Goal: Information Seeking & Learning: Learn about a topic

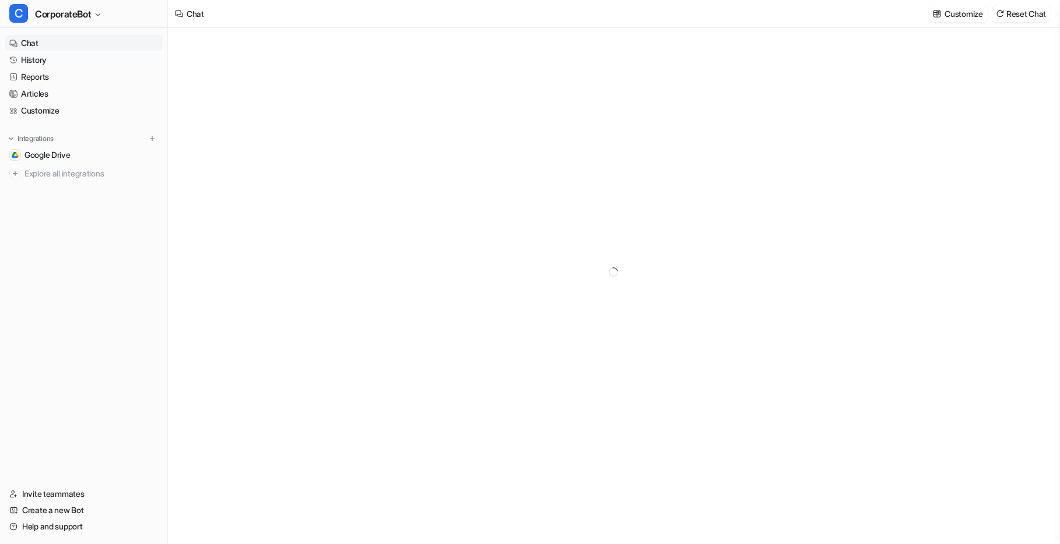
type textarea "**********"
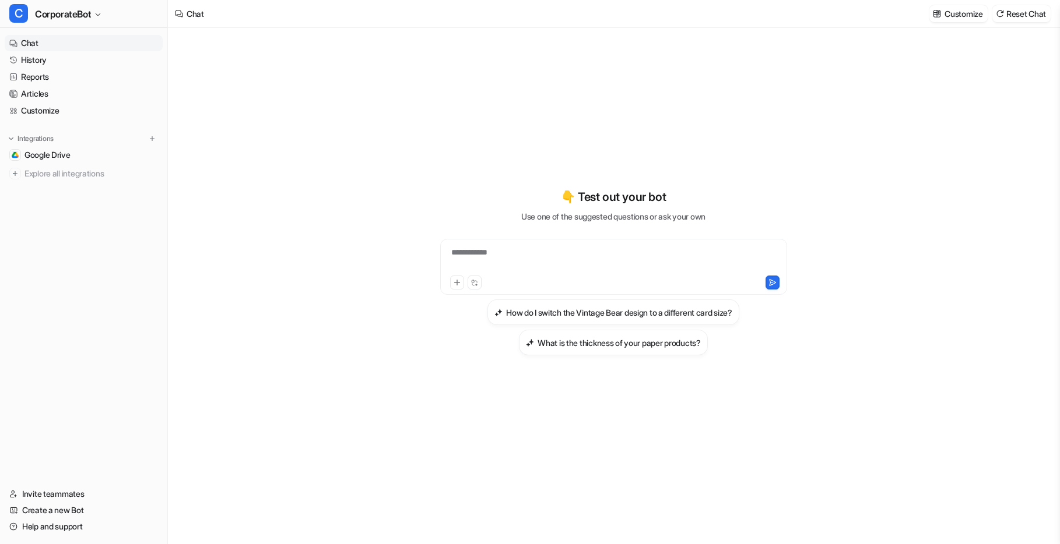
click at [85, 219] on nav "Chat History Reports Articles Customize Integrations Google Drive Explore all i…" at bounding box center [83, 253] width 167 height 446
click at [78, 13] on span "CorporateBot" at bounding box center [63, 14] width 56 height 16
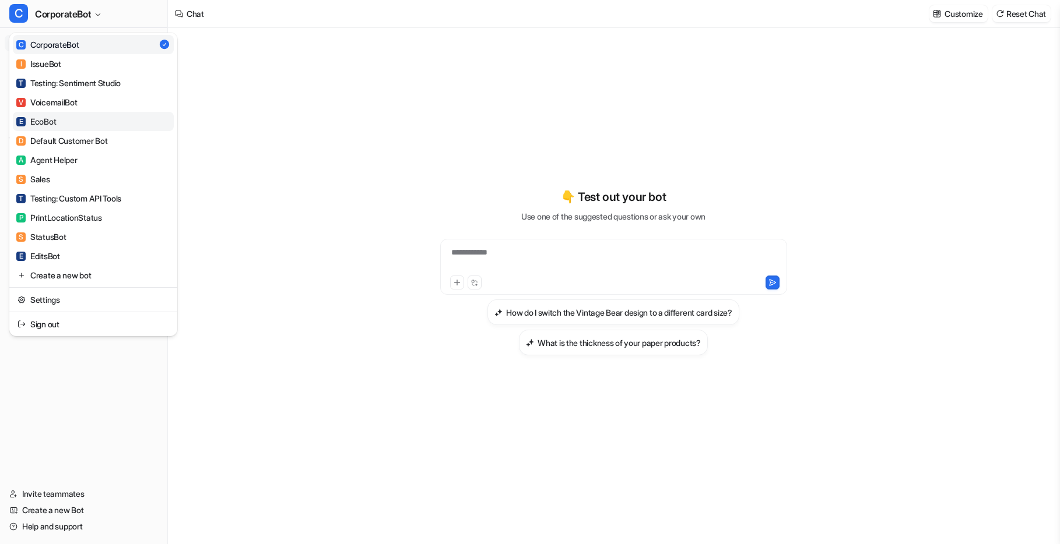
click at [46, 122] on div "E EcoBot" at bounding box center [36, 121] width 40 height 12
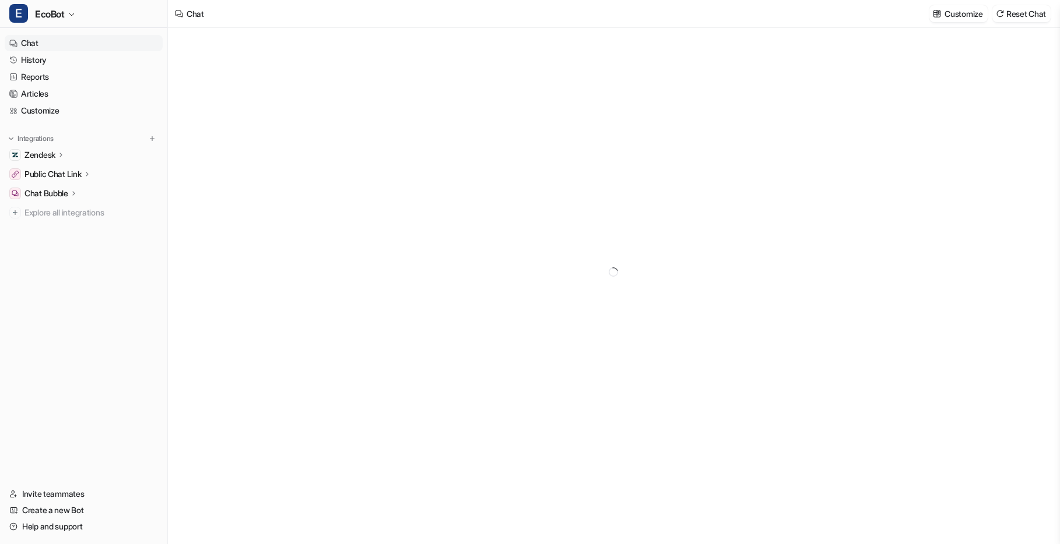
type textarea "**********"
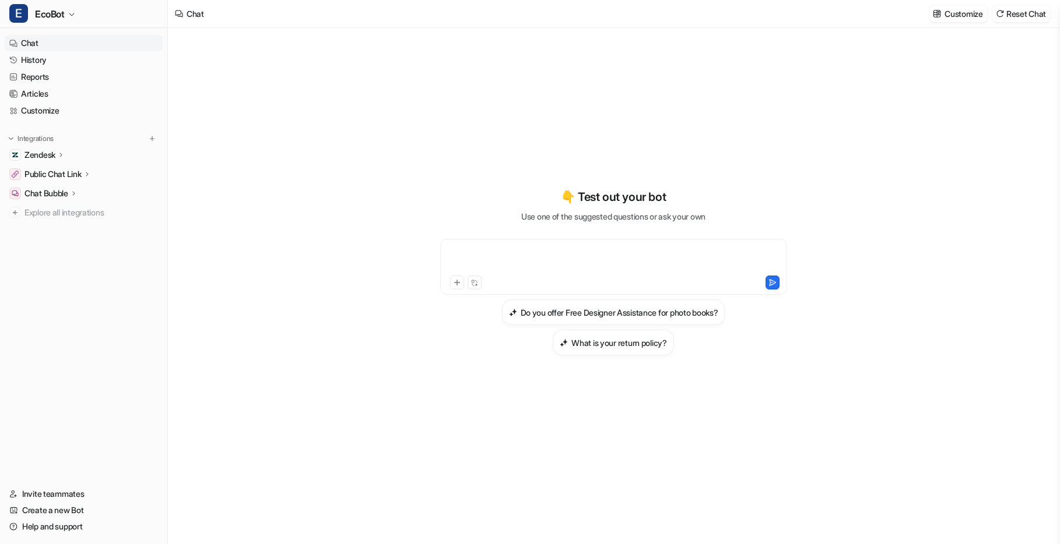
click at [539, 251] on div at bounding box center [613, 260] width 341 height 27
click at [41, 61] on link "History" at bounding box center [84, 60] width 158 height 16
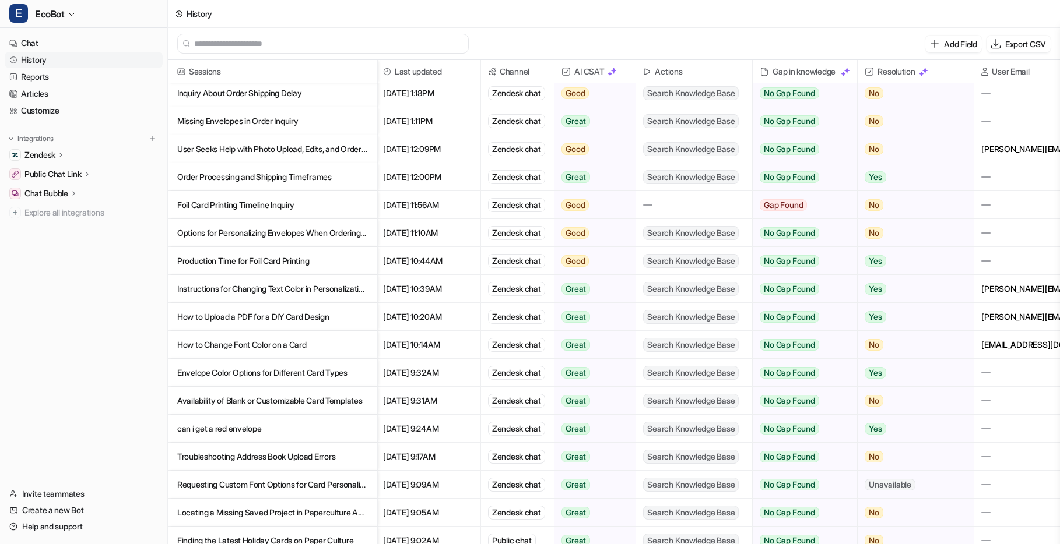
scroll to position [61, 2]
click at [281, 293] on p "Instructions for Changing Text Color in Personalization Settings" at bounding box center [272, 288] width 191 height 28
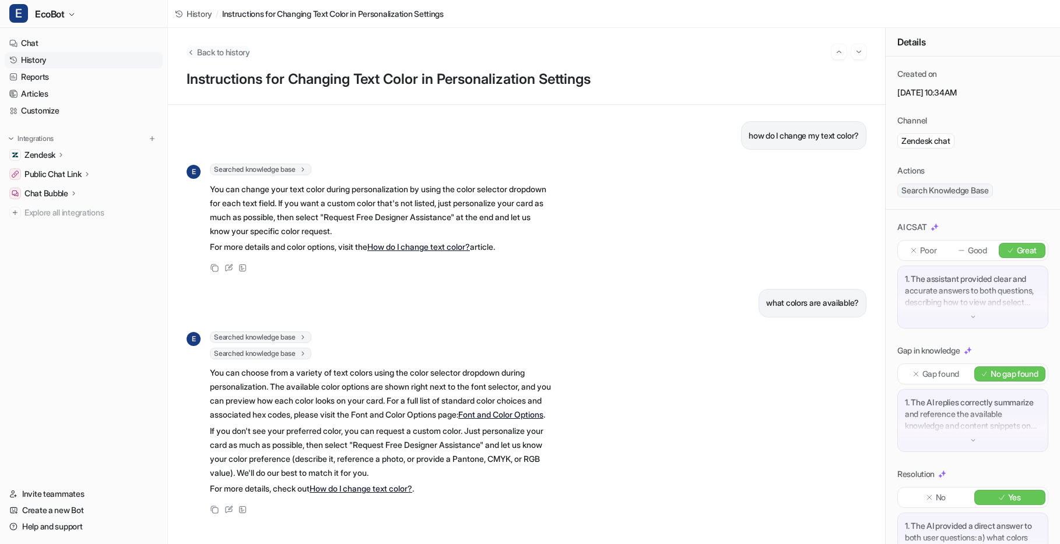
click at [193, 54] on icon "Back to history" at bounding box center [191, 52] width 8 height 9
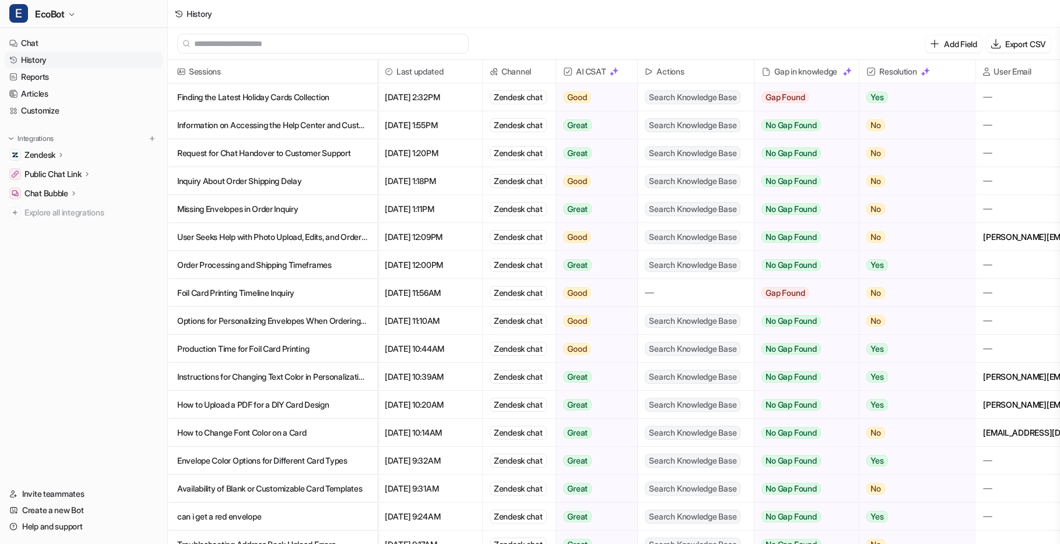
click at [303, 99] on p "Finding the Latest Holiday Cards Collection" at bounding box center [272, 97] width 191 height 28
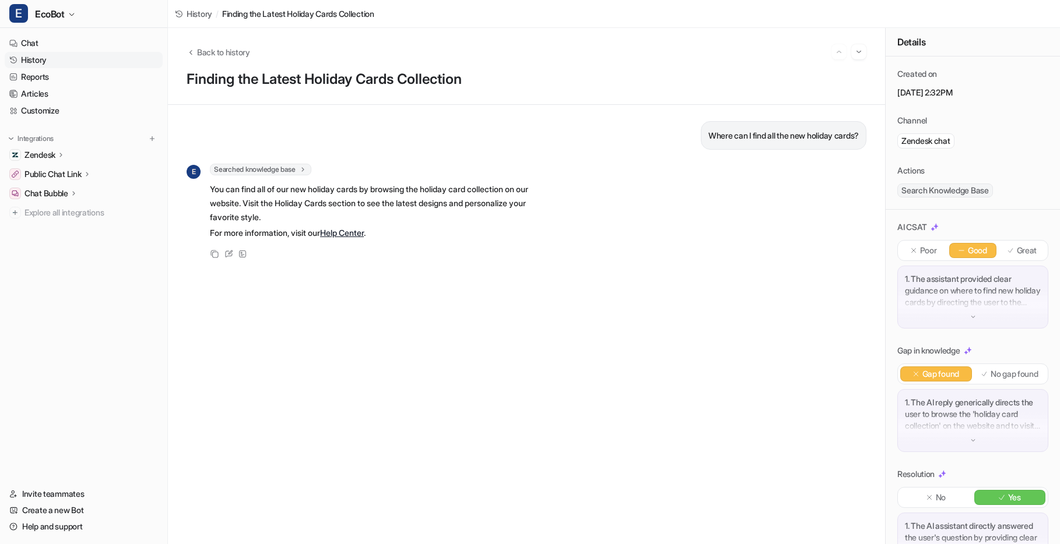
scroll to position [44, 0]
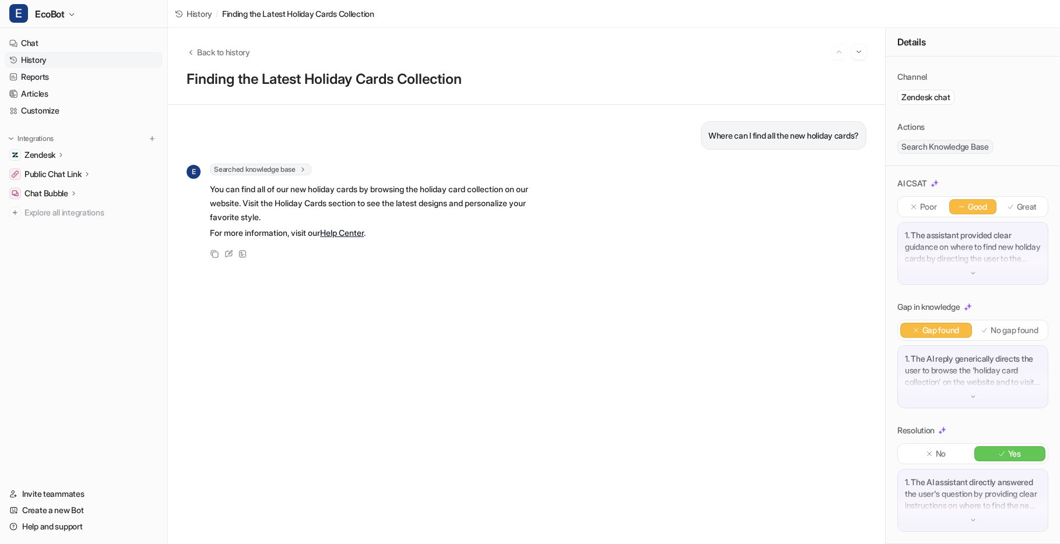
click at [986, 377] on p "1. The AI reply generically directs the user to browse the 'holiday card collec…" at bounding box center [973, 370] width 136 height 35
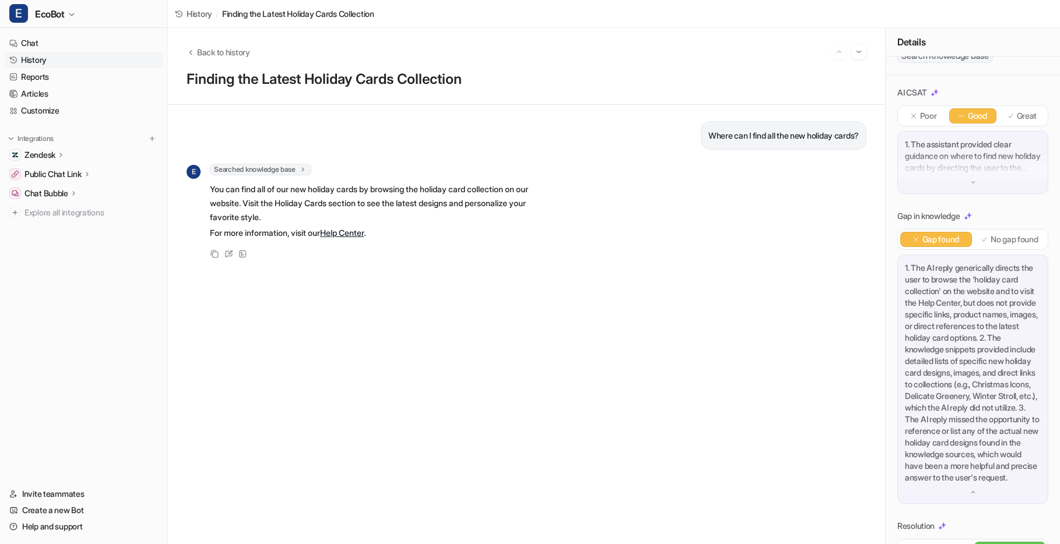
scroll to position [143, 0]
